Goal: Transaction & Acquisition: Purchase product/service

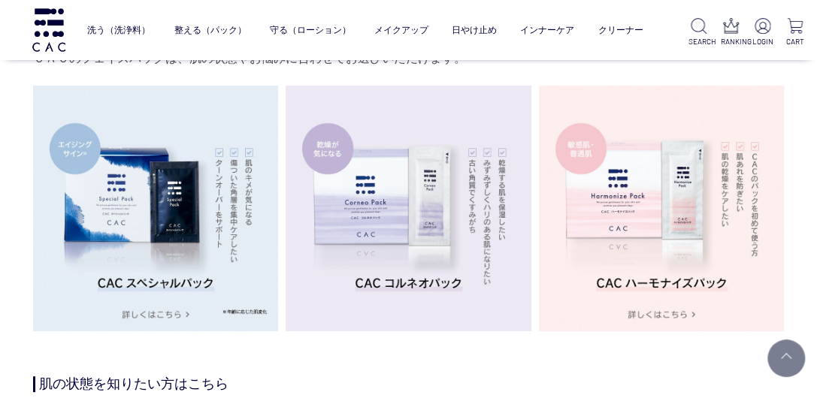
scroll to position [2591, 0]
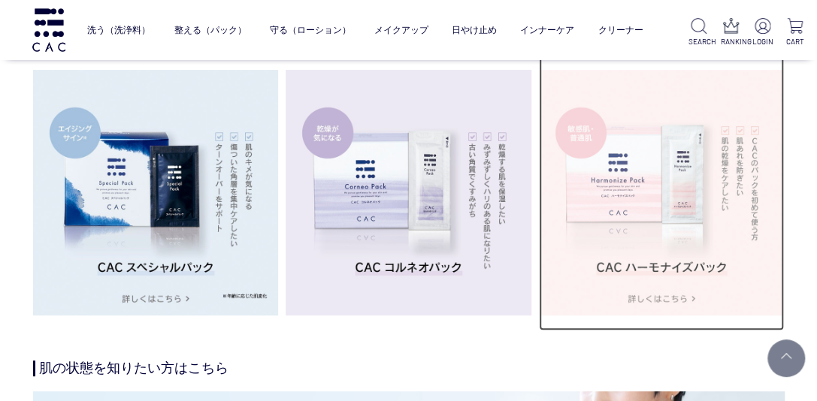
click at [671, 174] on img at bounding box center [662, 193] width 246 height 246
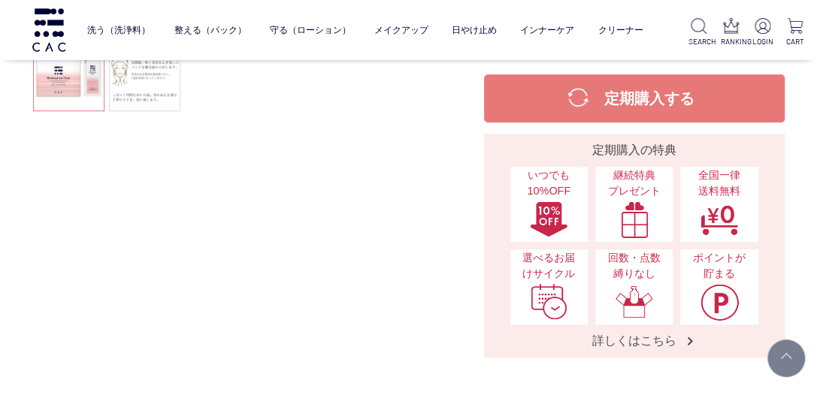
scroll to position [299, 0]
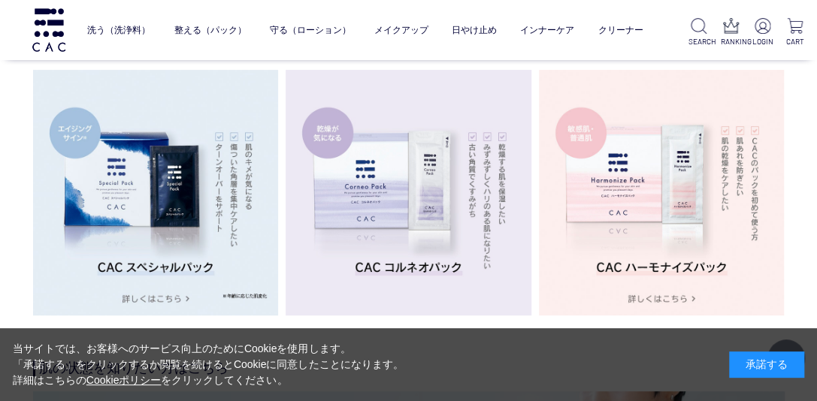
click at [412, 183] on img at bounding box center [409, 193] width 246 height 246
click at [386, 195] on img at bounding box center [409, 193] width 246 height 246
click at [407, 265] on img at bounding box center [409, 193] width 246 height 246
click at [389, 186] on img at bounding box center [409, 193] width 246 height 246
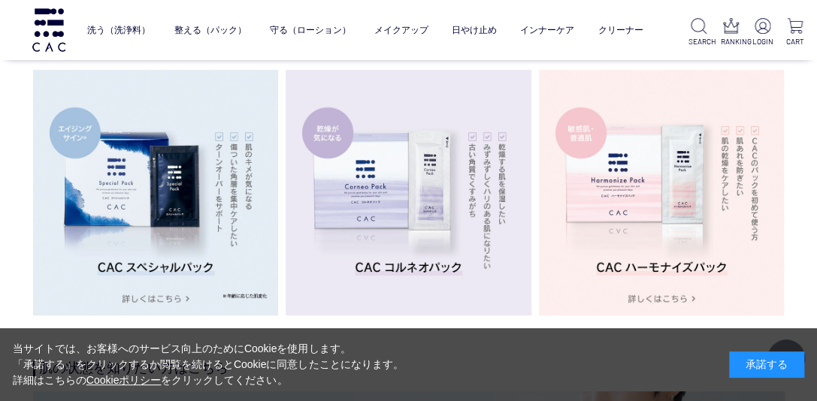
scroll to position [2741, 0]
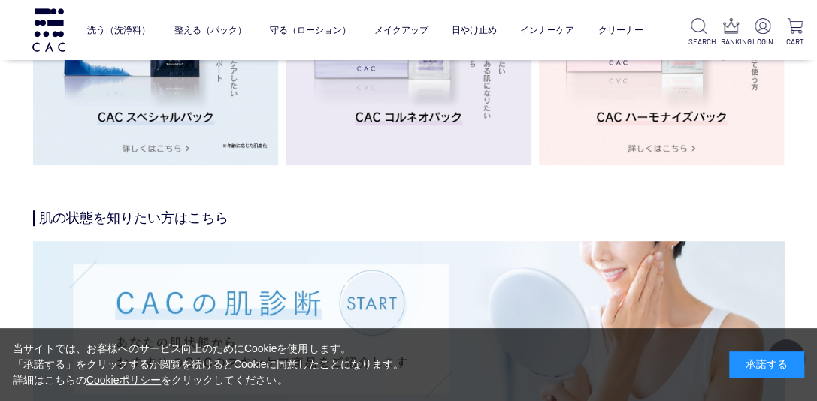
click at [390, 113] on img at bounding box center [409, 43] width 246 height 246
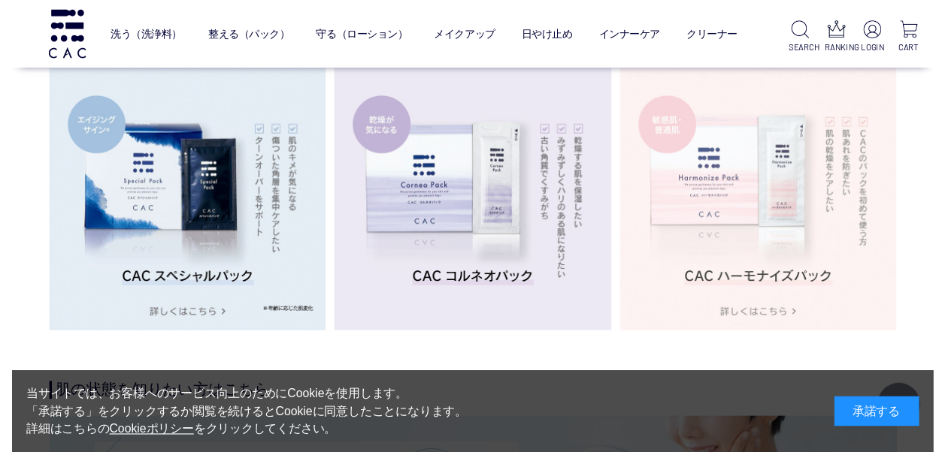
scroll to position [2591, 0]
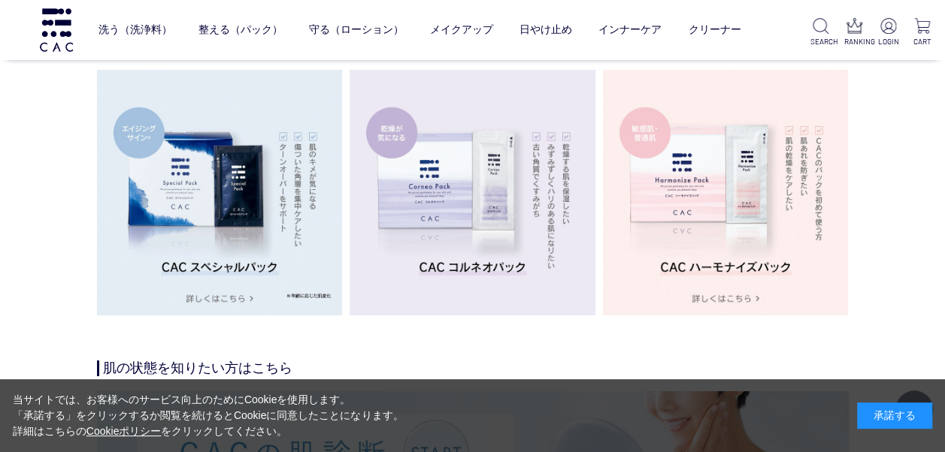
click at [816, 401] on div "承諾する" at bounding box center [894, 416] width 75 height 26
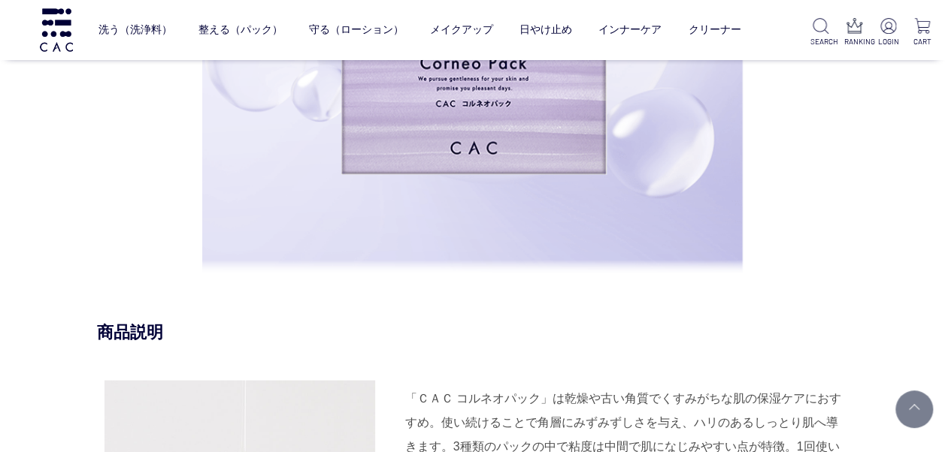
scroll to position [1058, 0]
